Goal: Task Accomplishment & Management: Manage account settings

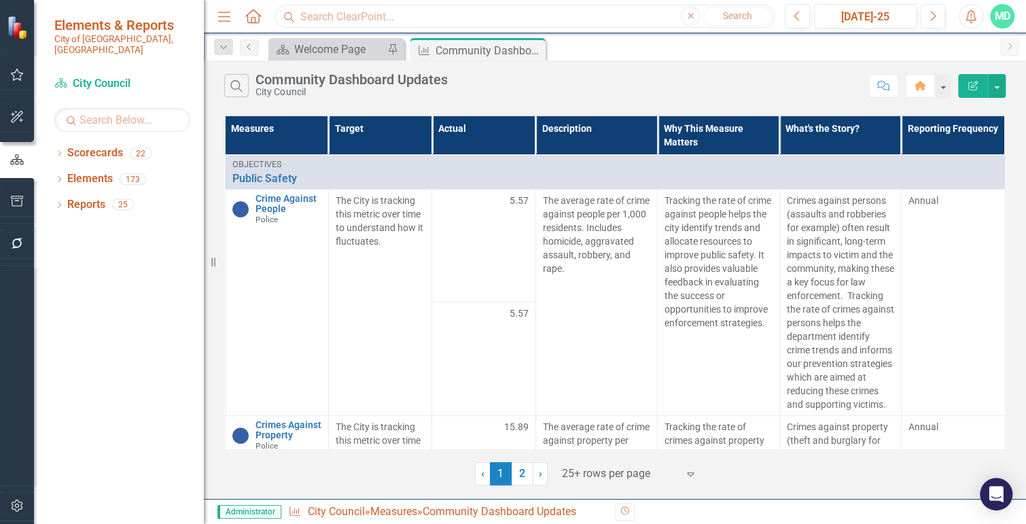
click at [360, 16] on input "text" at bounding box center [525, 17] width 500 height 24
type input "compliance with safe"
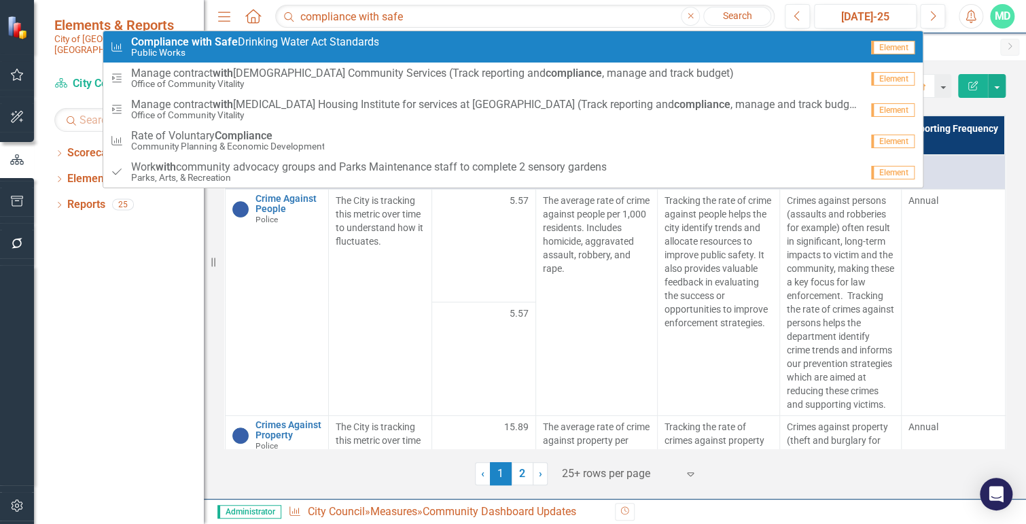
click at [345, 48] on small "Public Works" at bounding box center [254, 53] width 248 height 10
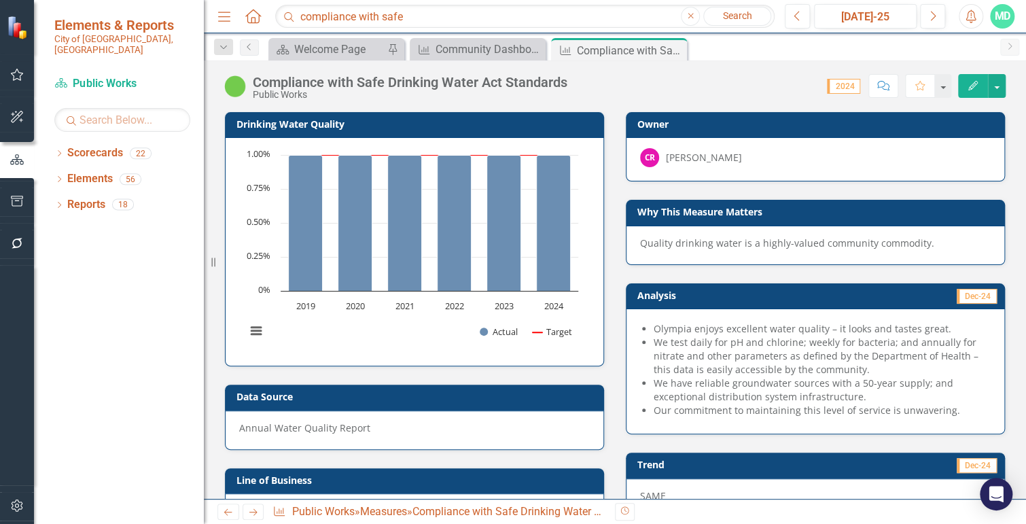
scroll to position [114, 0]
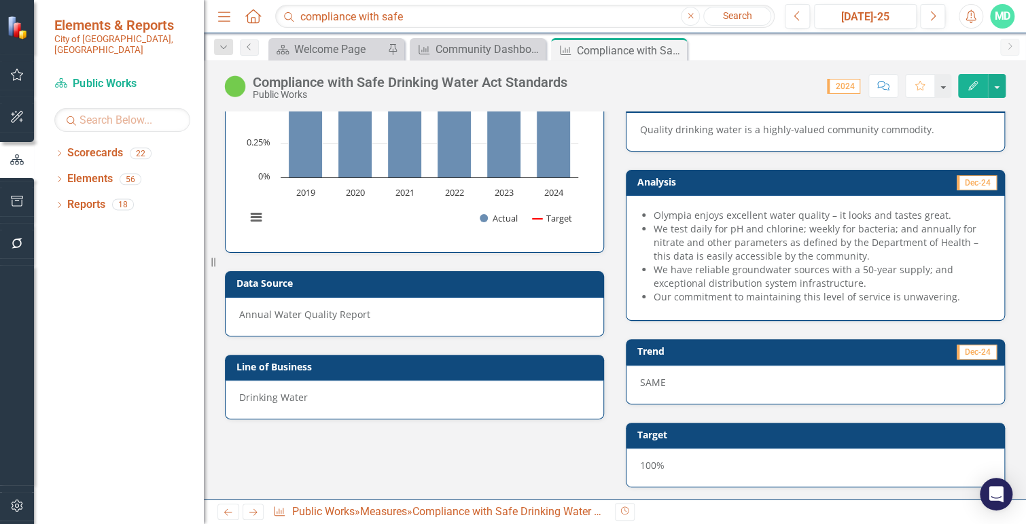
click at [971, 86] on icon "button" at bounding box center [974, 86] width 10 height 10
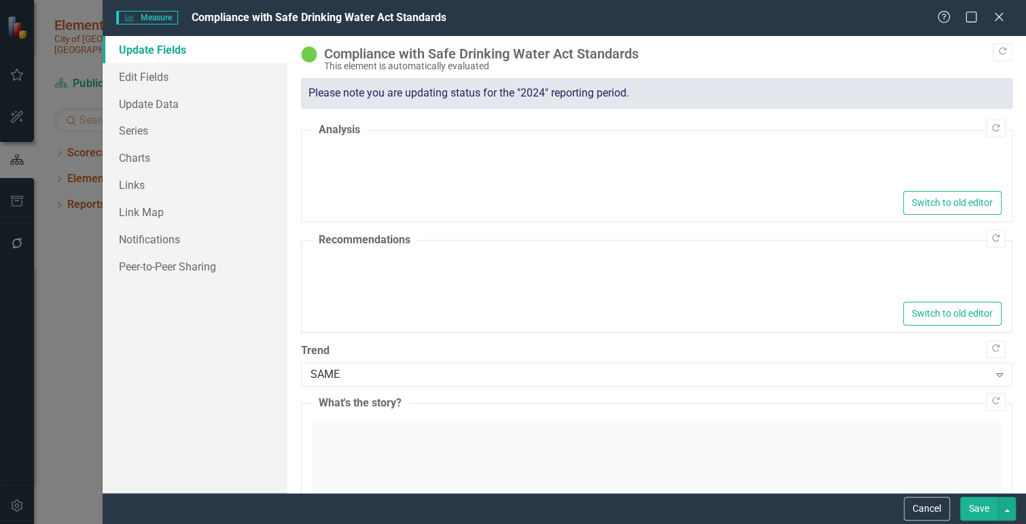
type textarea "<ul> <li>Olympia enjoys excellent water quality – it looks and tastes great.</l…"
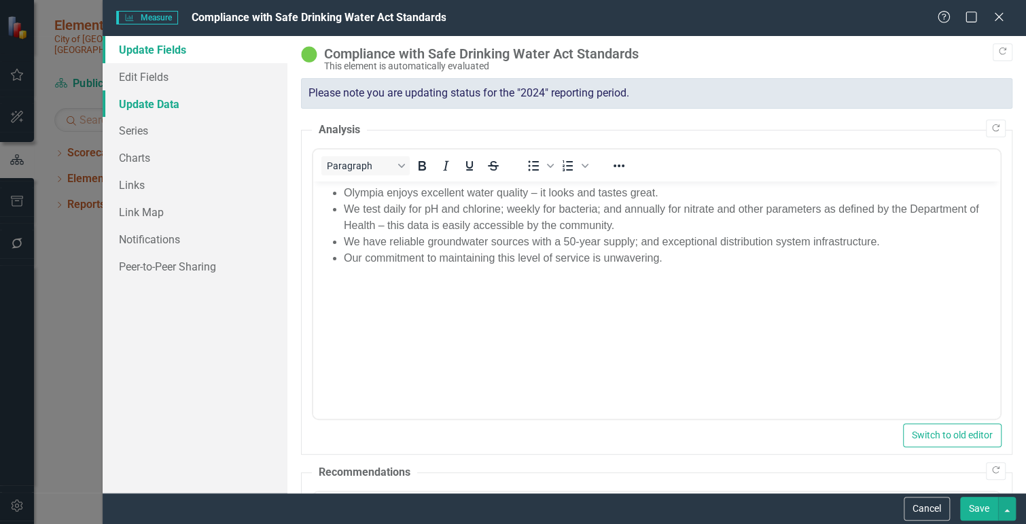
scroll to position [0, 0]
click at [135, 105] on link "Update Data" at bounding box center [195, 103] width 185 height 27
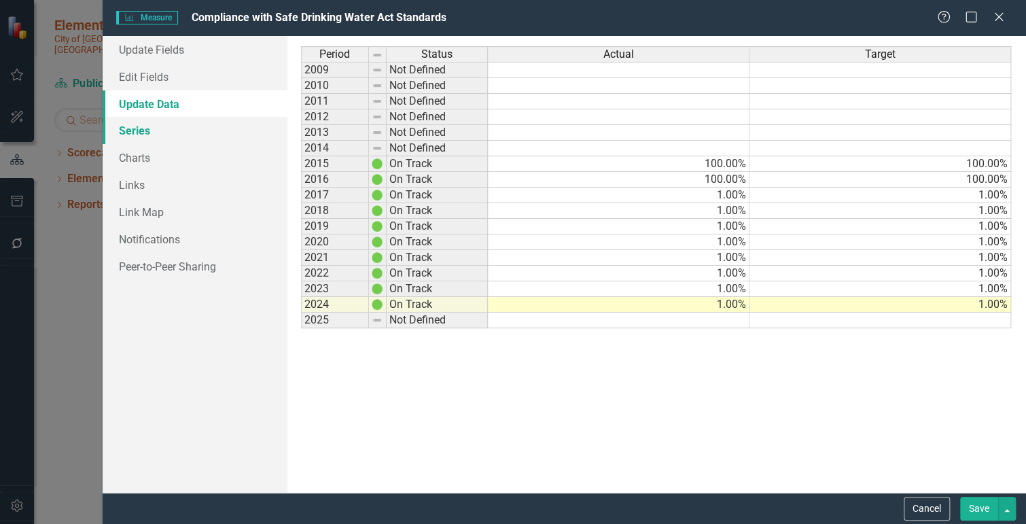
click at [152, 133] on link "Series" at bounding box center [195, 130] width 185 height 27
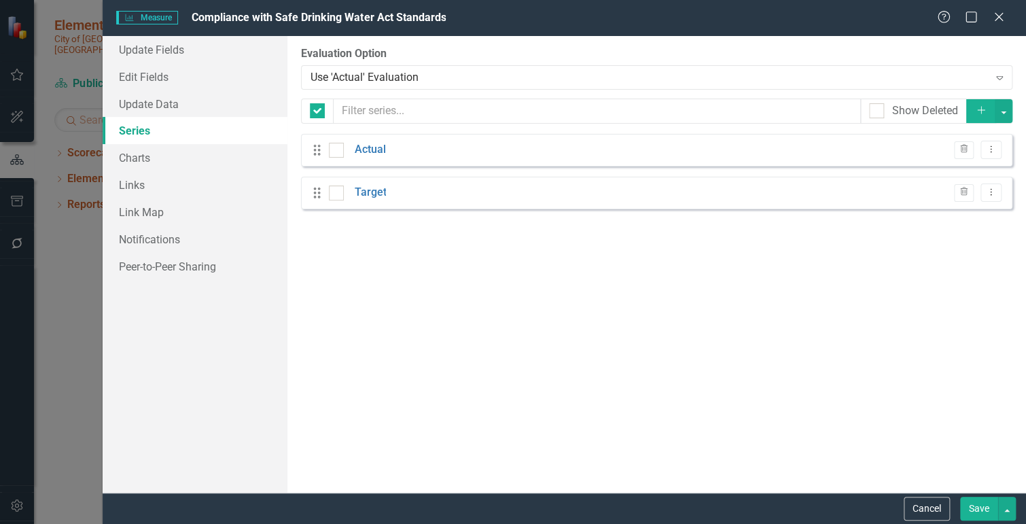
checkbox input "false"
click at [377, 152] on link "Actual" at bounding box center [369, 150] width 31 height 16
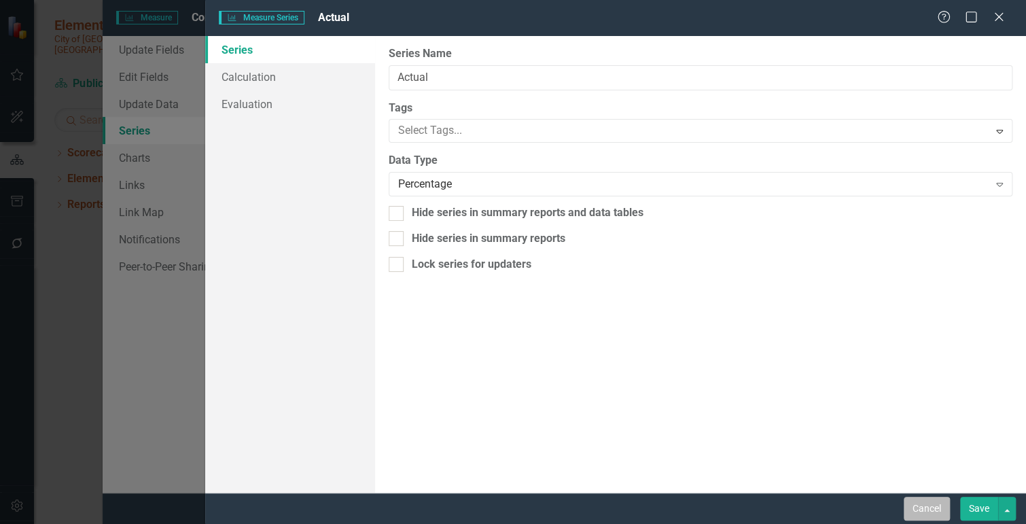
click at [926, 512] on button "Cancel" at bounding box center [927, 509] width 46 height 24
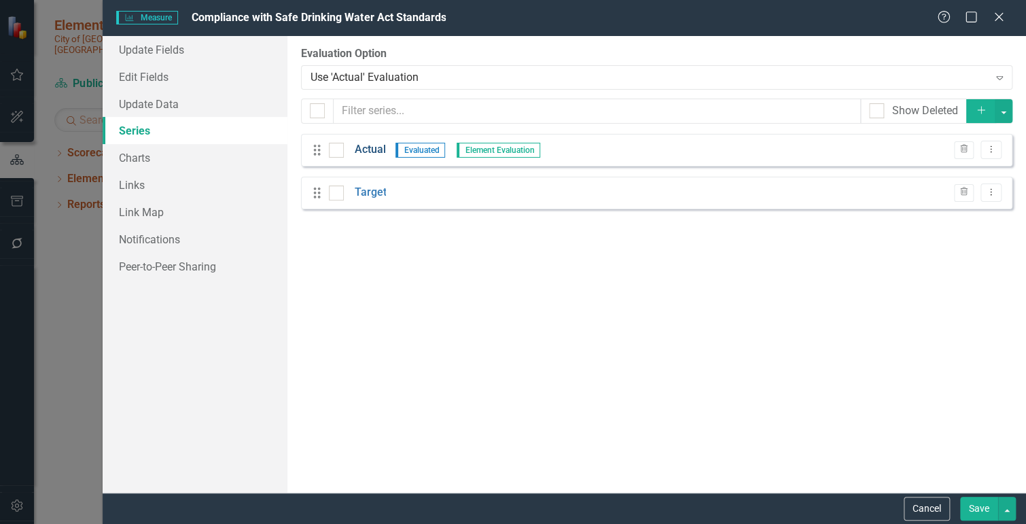
click at [371, 152] on link "Actual" at bounding box center [369, 150] width 31 height 16
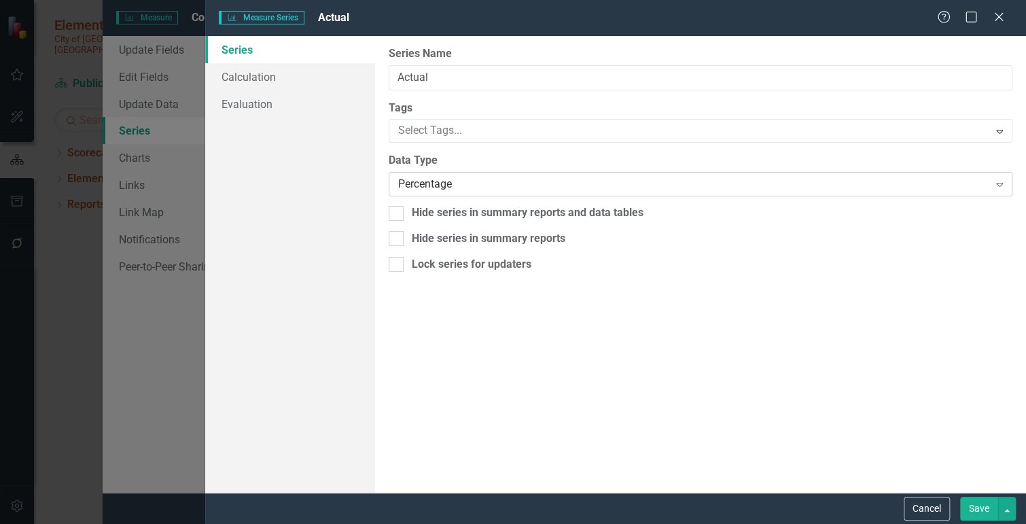
click at [466, 194] on div "Percentage Expand" at bounding box center [701, 184] width 624 height 24
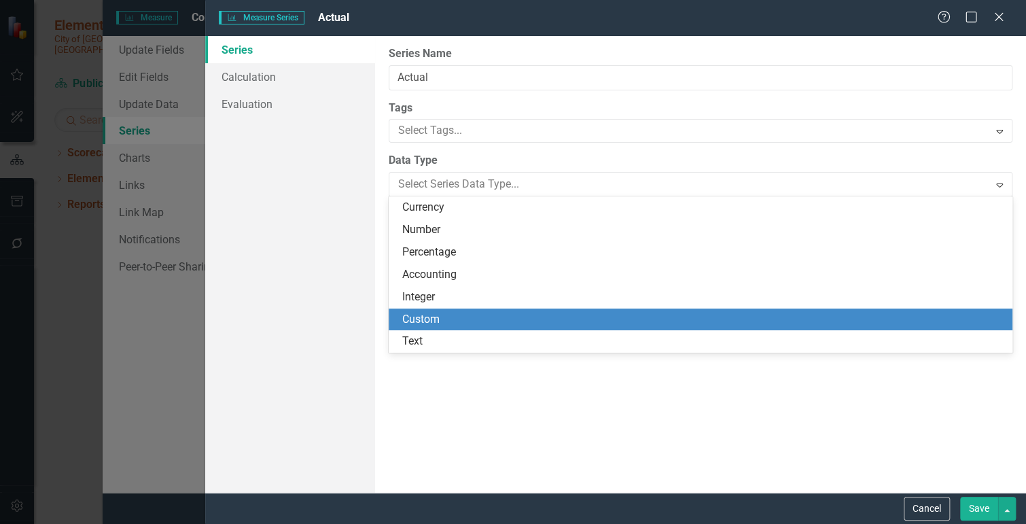
click at [443, 322] on div "Custom" at bounding box center [703, 320] width 602 height 16
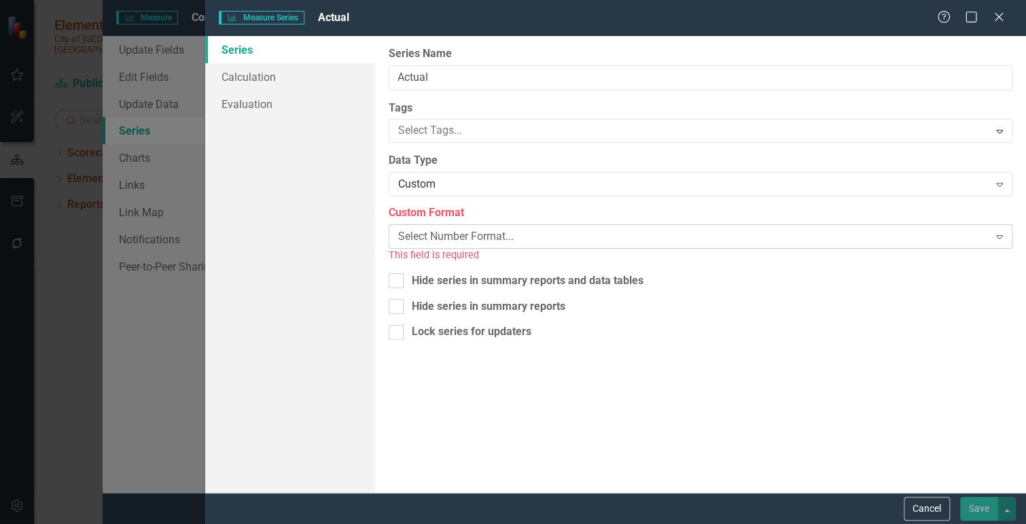
click at [468, 244] on div "Select Number Format..." at bounding box center [693, 237] width 591 height 16
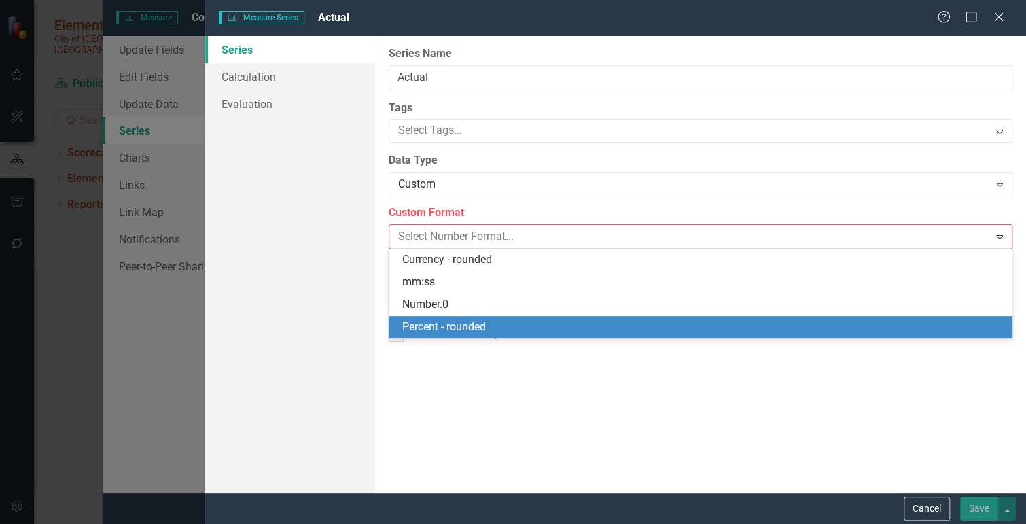
click at [465, 324] on div "Percent - rounded" at bounding box center [703, 327] width 602 height 16
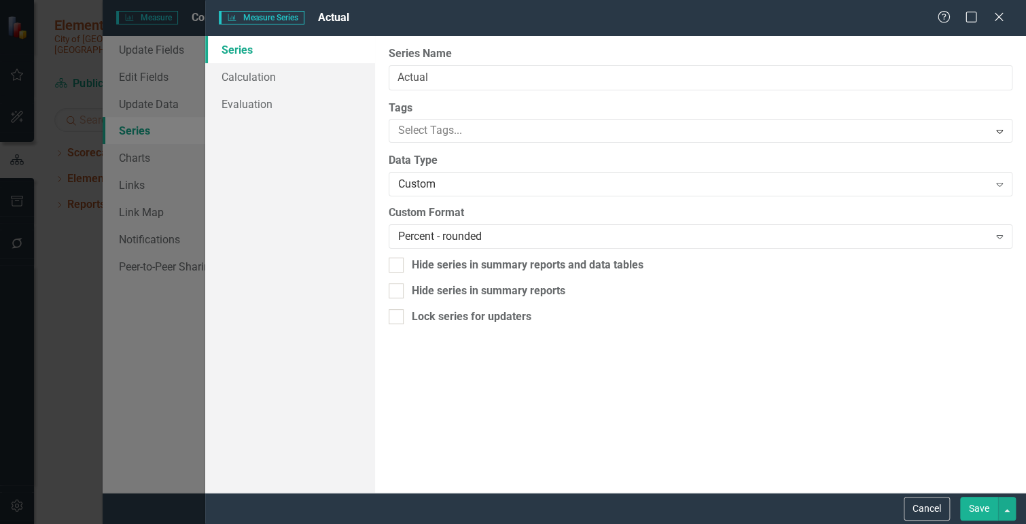
click at [974, 508] on button "Save" at bounding box center [979, 509] width 38 height 24
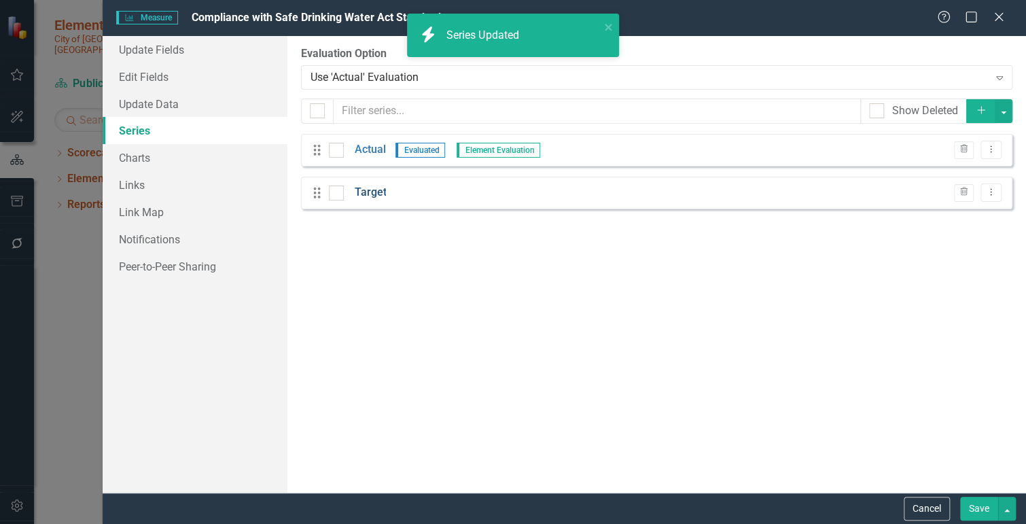
click at [364, 192] on link "Target" at bounding box center [370, 193] width 32 height 16
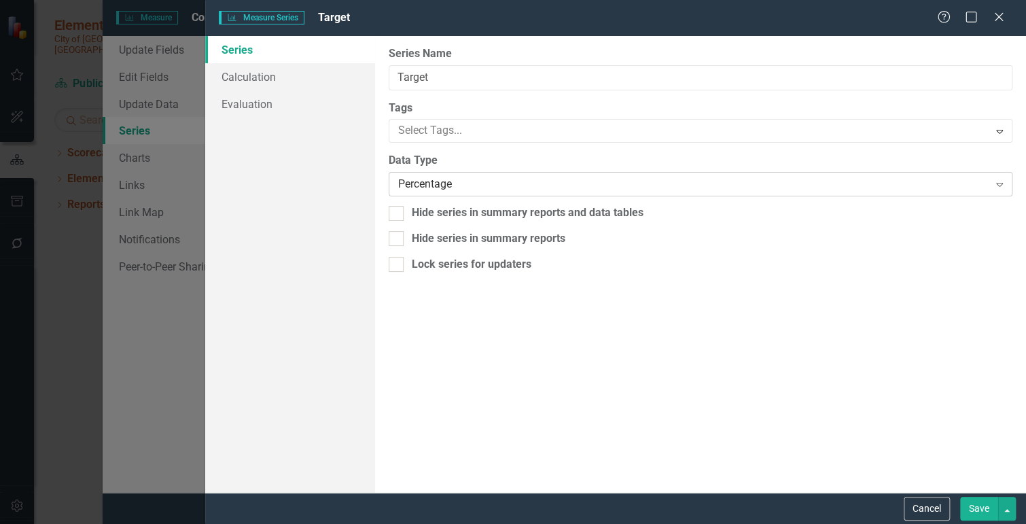
click at [443, 185] on div "Percentage" at bounding box center [693, 185] width 591 height 16
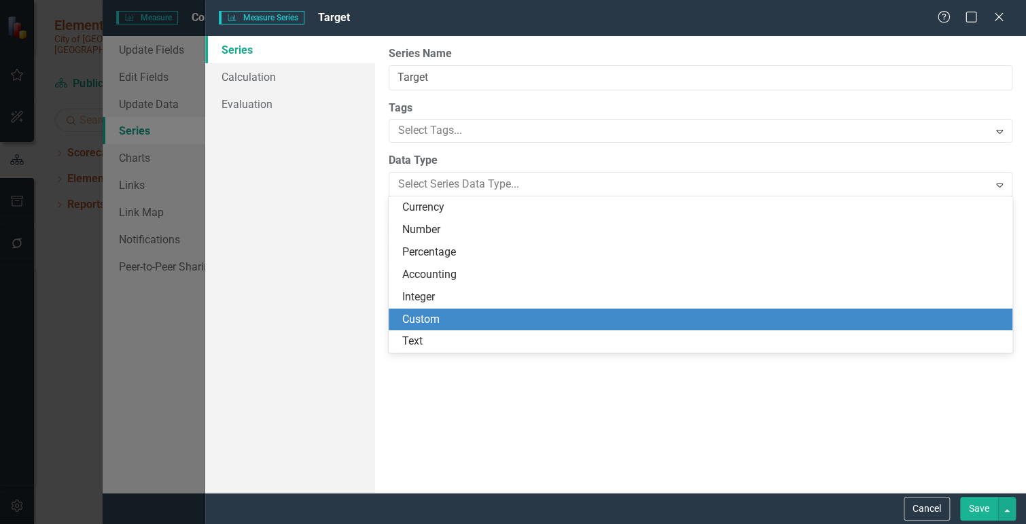
click at [432, 324] on div "Custom" at bounding box center [703, 320] width 602 height 16
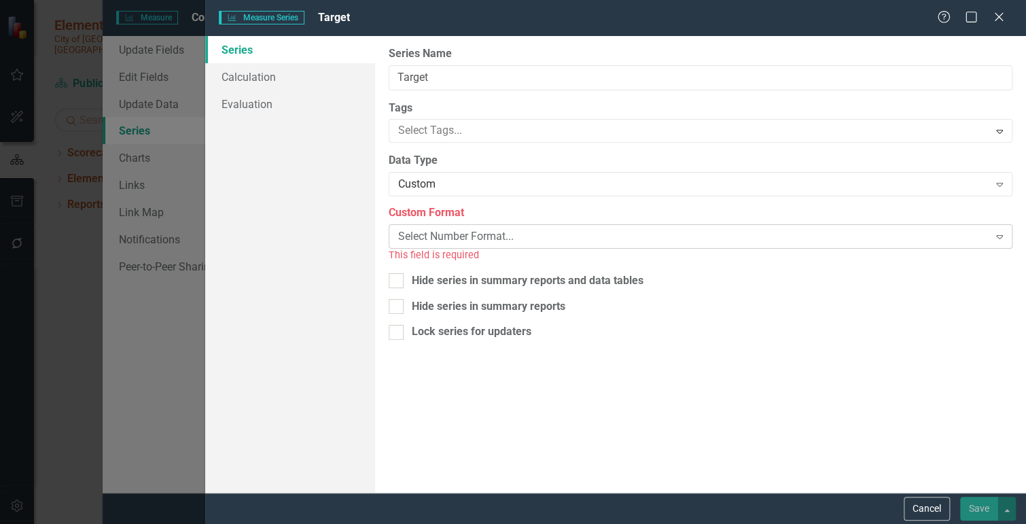
click at [455, 238] on div "Select Number Format..." at bounding box center [693, 237] width 591 height 16
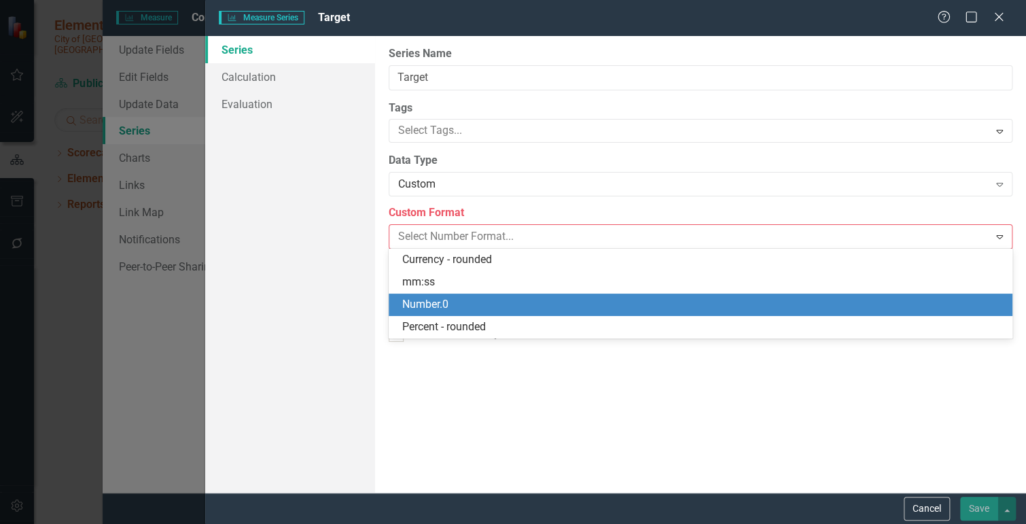
click at [445, 321] on div "Percent - rounded" at bounding box center [703, 327] width 602 height 16
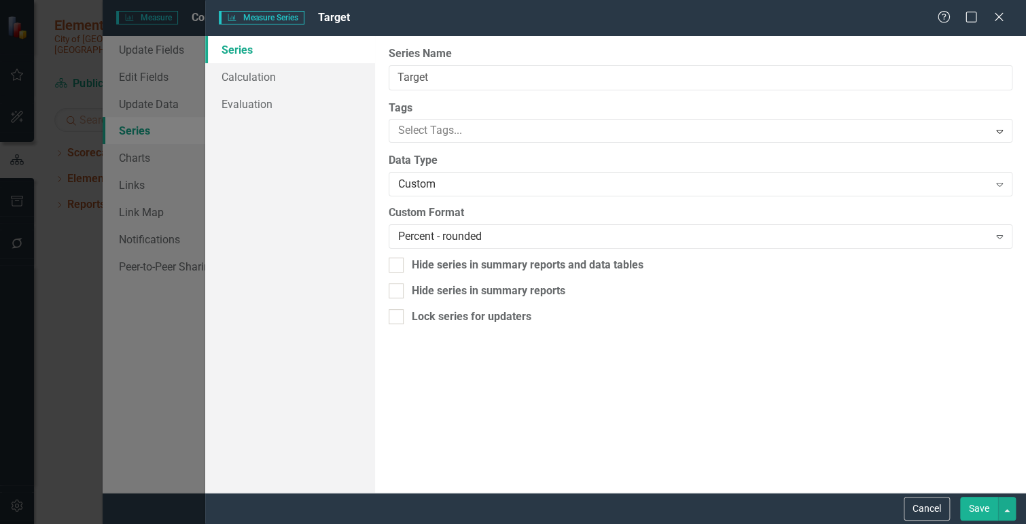
click at [964, 502] on button "Save" at bounding box center [979, 509] width 38 height 24
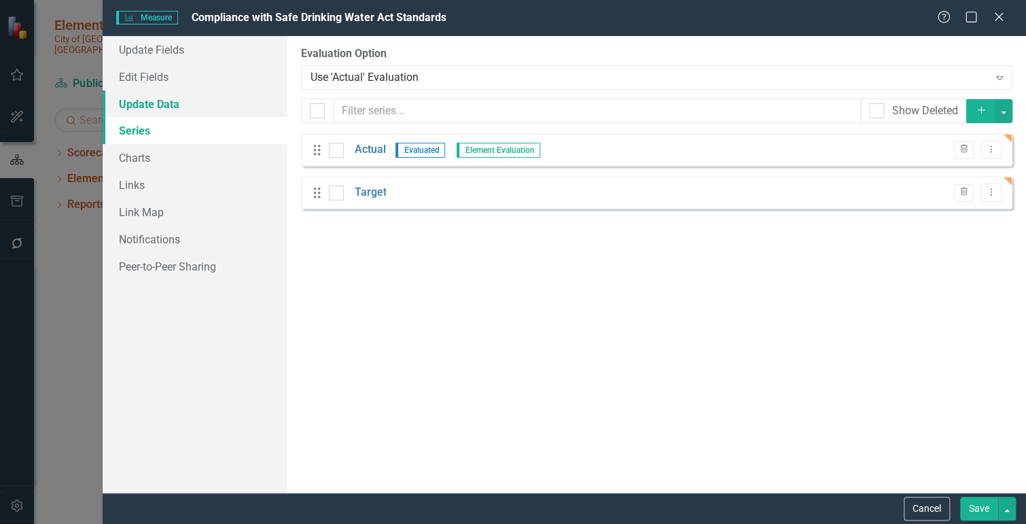
click at [158, 103] on link "Update Data" at bounding box center [195, 103] width 185 height 27
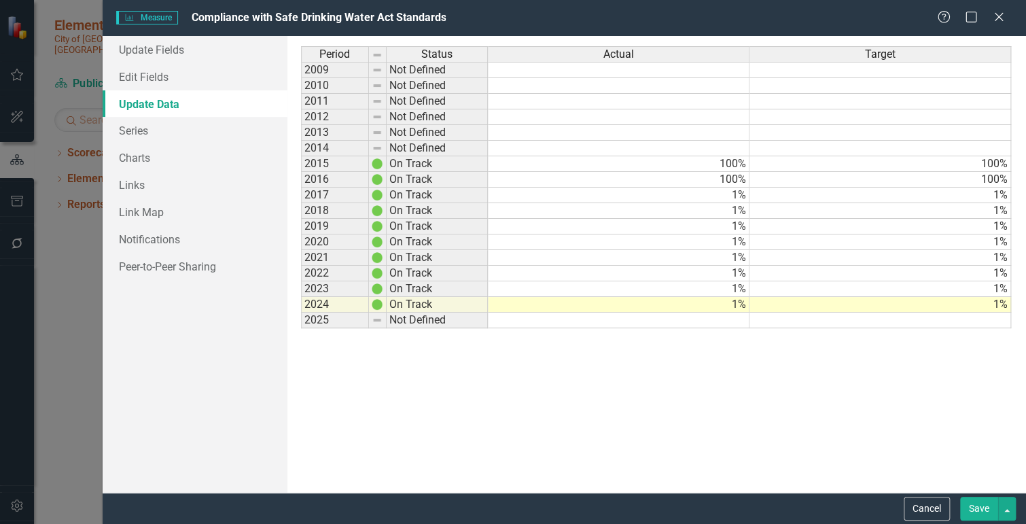
click at [680, 192] on td "1%" at bounding box center [619, 196] width 262 height 16
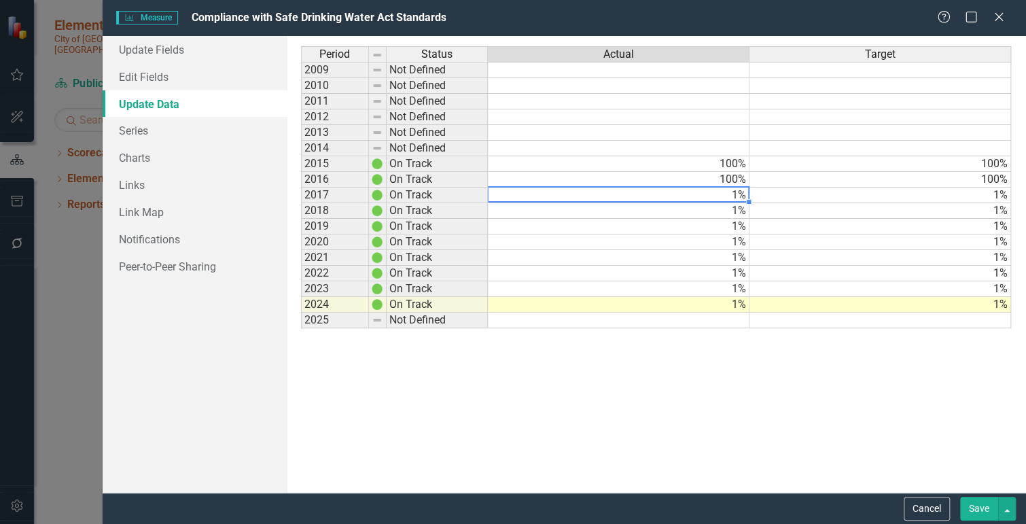
click at [718, 301] on td "1%" at bounding box center [619, 305] width 262 height 16
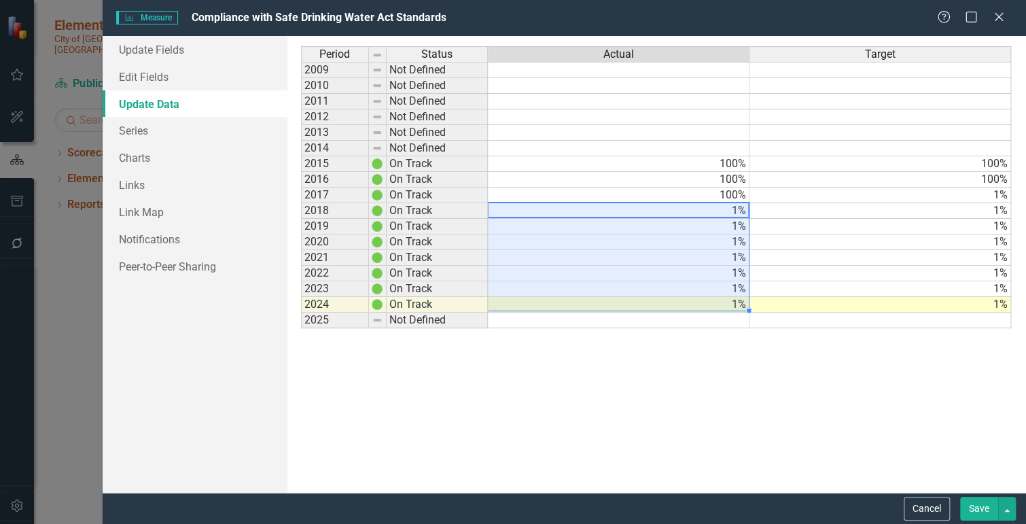
type textarea "100"
click at [981, 179] on td "100%" at bounding box center [881, 180] width 262 height 16
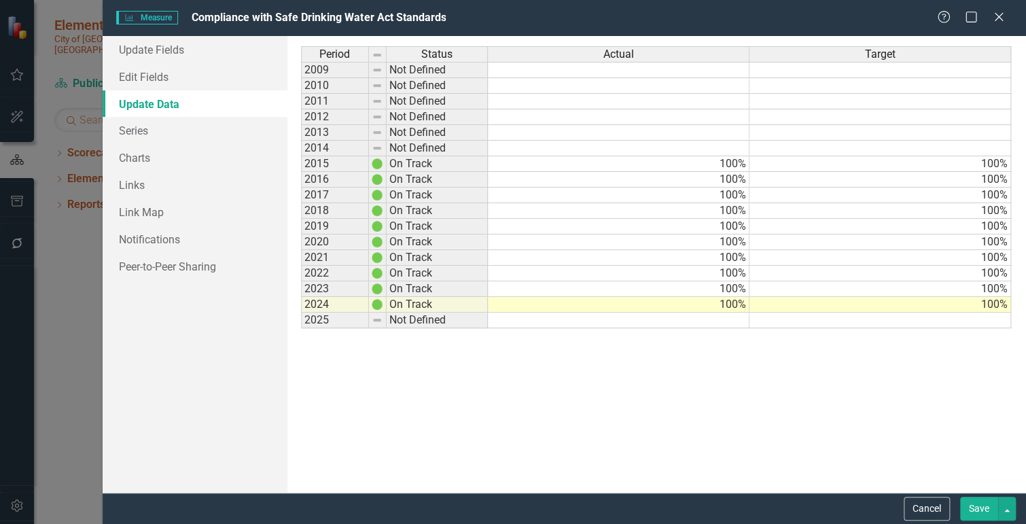
click at [971, 511] on button "Save" at bounding box center [979, 509] width 38 height 24
